Goal: Information Seeking & Learning: Learn about a topic

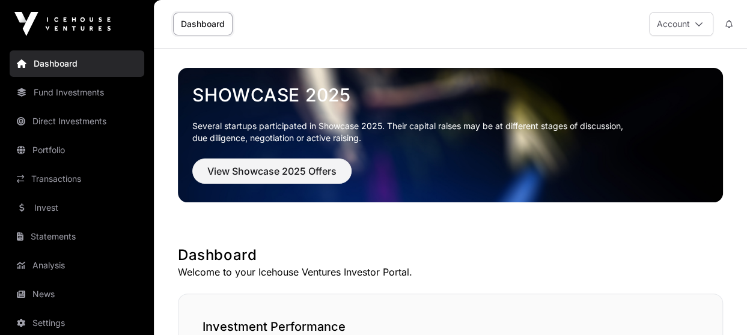
click at [58, 152] on link "Portfolio" at bounding box center [77, 150] width 135 height 26
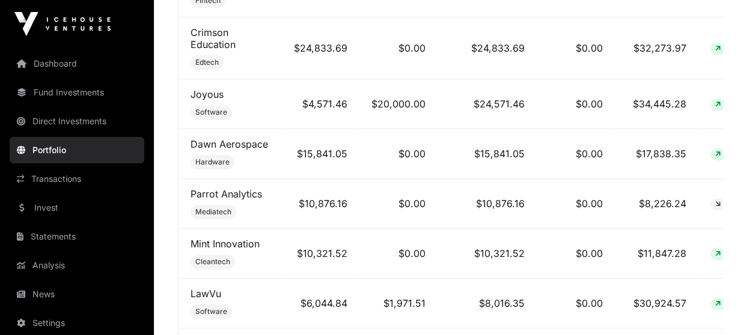
scroll to position [738, 0]
click at [202, 283] on td "LawVu Software" at bounding box center [229, 302] width 103 height 50
click at [202, 291] on link "LawVu" at bounding box center [205, 292] width 31 height 12
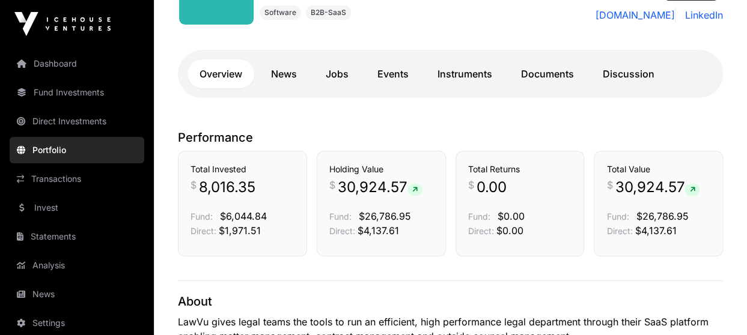
scroll to position [197, 0]
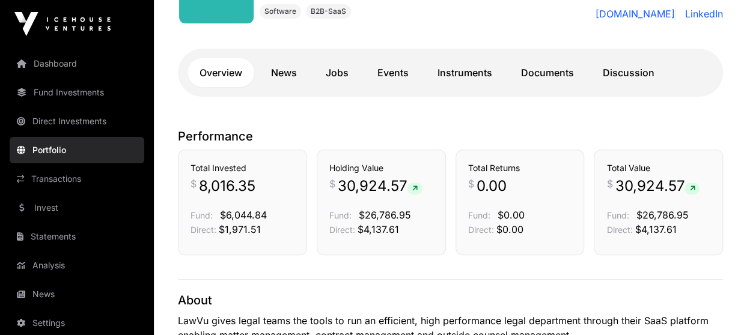
click at [526, 71] on link "Documents" at bounding box center [547, 72] width 77 height 29
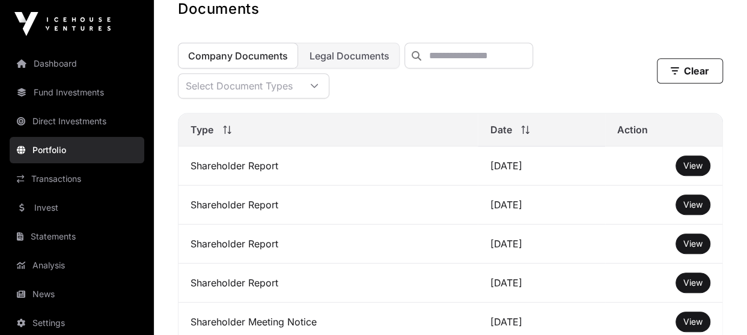
scroll to position [341, 0]
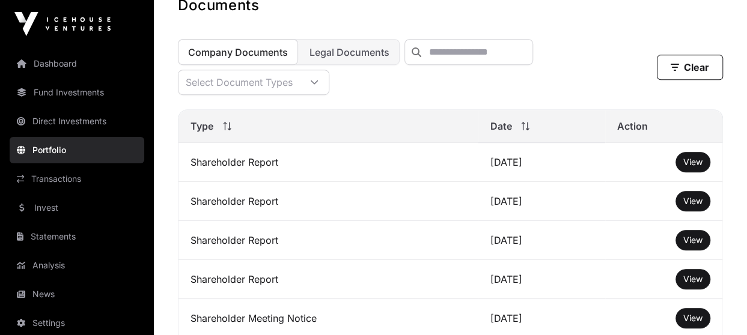
click at [693, 245] on span "View" at bounding box center [692, 240] width 19 height 10
click at [687, 167] on span "View" at bounding box center [692, 162] width 19 height 10
